Goal: Transaction & Acquisition: Purchase product/service

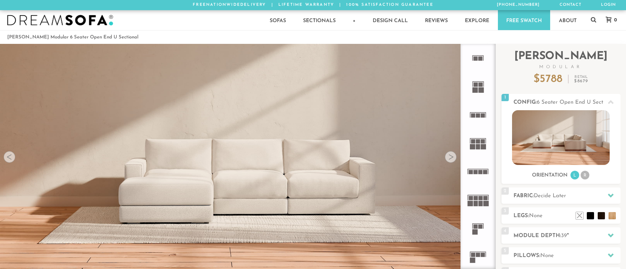
scroll to position [8281, 626]
click at [559, 143] on img at bounding box center [561, 137] width 98 height 55
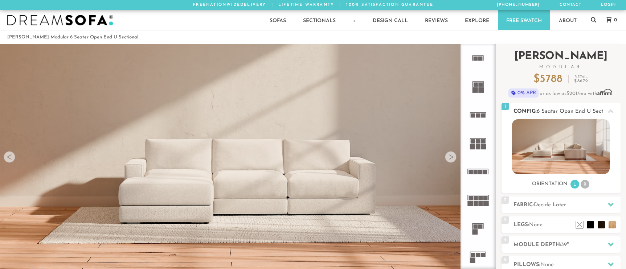
click at [583, 173] on img at bounding box center [561, 146] width 98 height 55
click at [585, 185] on li "R" at bounding box center [585, 184] width 9 height 9
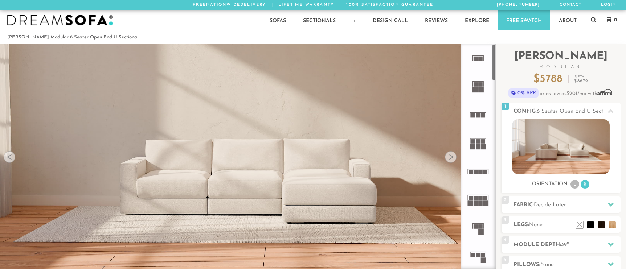
click at [450, 159] on div at bounding box center [451, 157] width 12 height 12
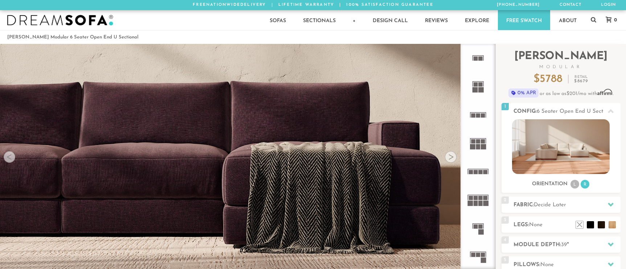
click at [450, 159] on div at bounding box center [451, 157] width 12 height 12
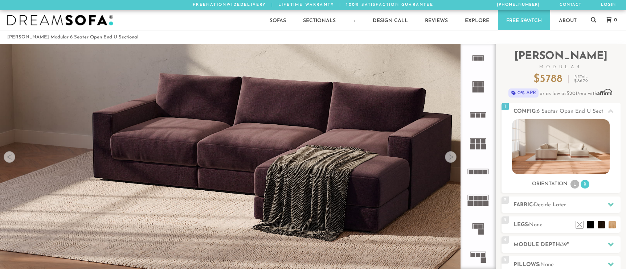
click at [450, 159] on div at bounding box center [451, 157] width 12 height 12
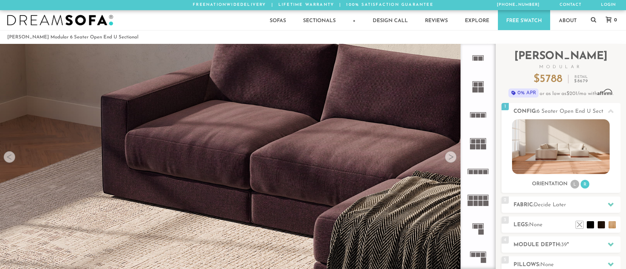
click at [450, 159] on div at bounding box center [451, 157] width 12 height 12
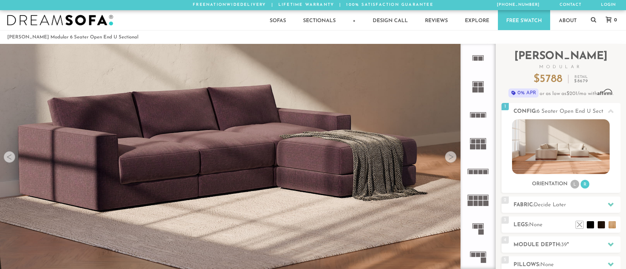
click at [450, 159] on div at bounding box center [451, 157] width 12 height 12
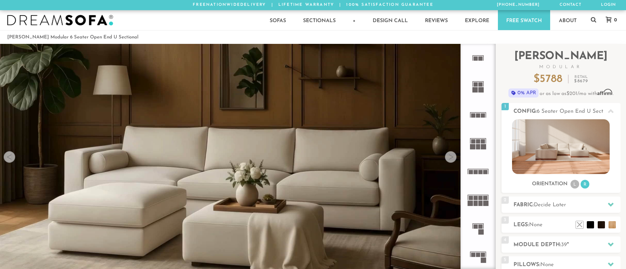
click at [450, 159] on div at bounding box center [451, 157] width 12 height 12
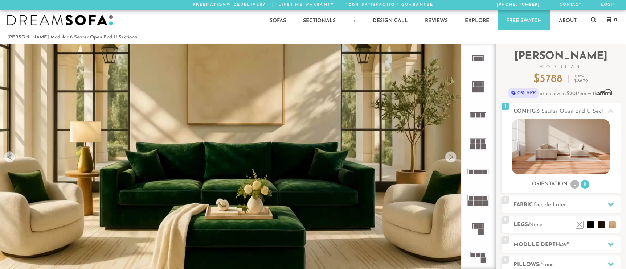
click at [450, 159] on div at bounding box center [451, 157] width 12 height 12
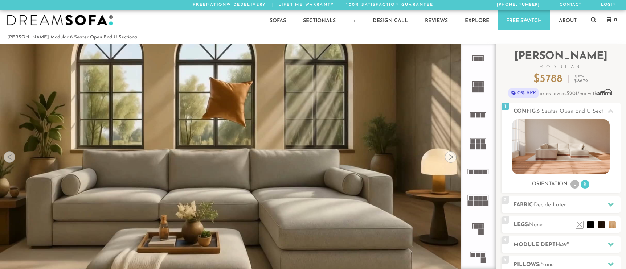
click at [450, 159] on div at bounding box center [451, 157] width 12 height 12
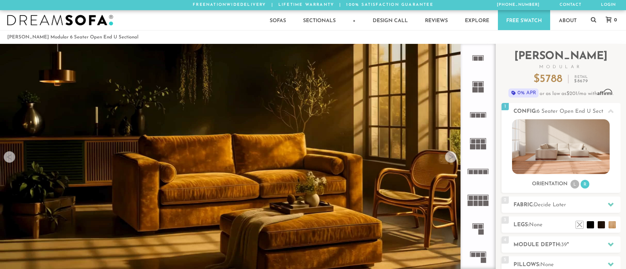
click at [450, 159] on div at bounding box center [451, 157] width 12 height 12
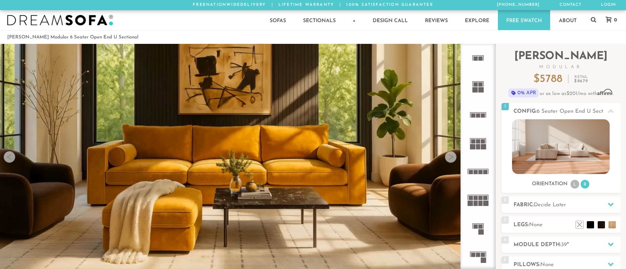
click at [450, 159] on div at bounding box center [451, 157] width 12 height 12
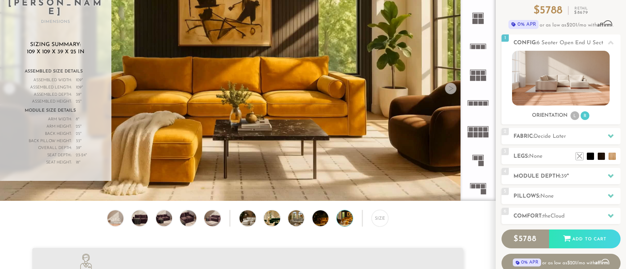
scroll to position [70, 0]
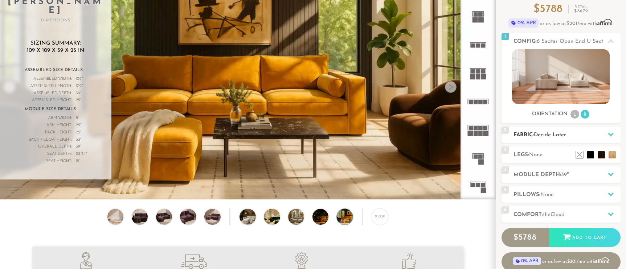
click at [573, 134] on h2 "Fabric: Decide Later" at bounding box center [566, 135] width 107 height 8
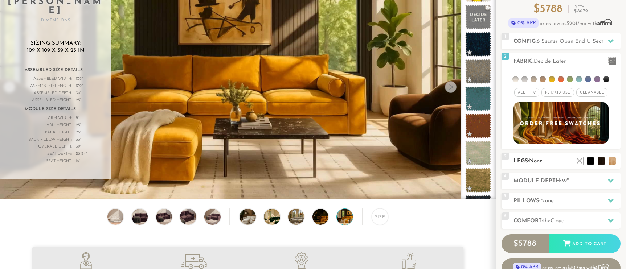
click at [545, 159] on h2 "Legs: None" at bounding box center [566, 161] width 107 height 8
click at [603, 163] on li at bounding box center [590, 150] width 29 height 29
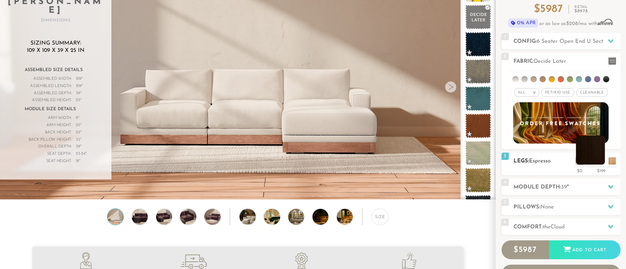
click at [590, 161] on li at bounding box center [590, 150] width 29 height 29
click at [591, 162] on li at bounding box center [579, 150] width 29 height 29
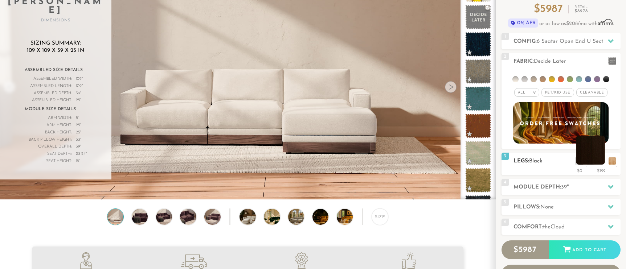
click at [602, 161] on li at bounding box center [590, 150] width 29 height 29
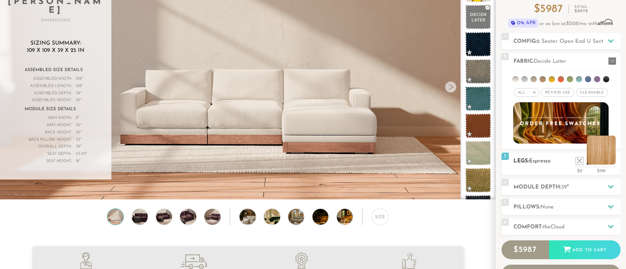
click at [614, 161] on li at bounding box center [601, 150] width 29 height 29
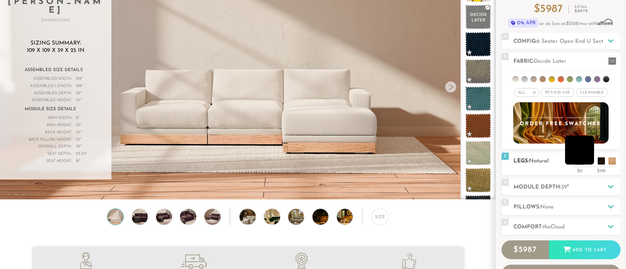
click at [592, 157] on li at bounding box center [579, 150] width 29 height 29
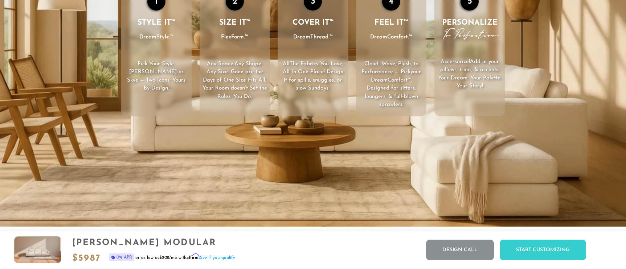
scroll to position [1212, 0]
